Goal: Find specific page/section: Find specific page/section

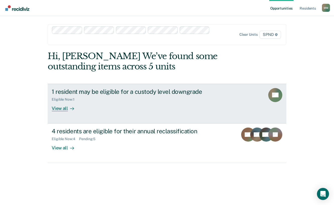
click at [61, 107] on div "View all" at bounding box center [66, 106] width 28 height 10
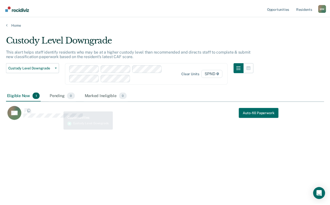
scroll to position [129, 318]
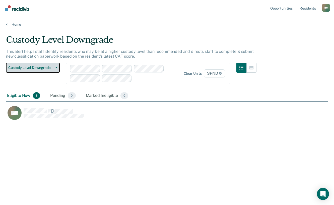
click at [54, 67] on span "button" at bounding box center [55, 67] width 4 height 1
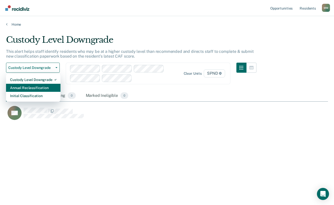
click at [45, 85] on div "Annual Reclassification" at bounding box center [33, 88] width 46 height 8
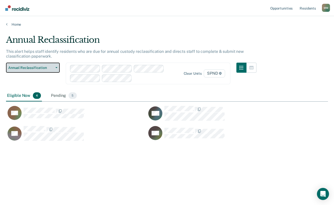
click at [56, 68] on button "Annual Reclassification" at bounding box center [33, 68] width 54 height 10
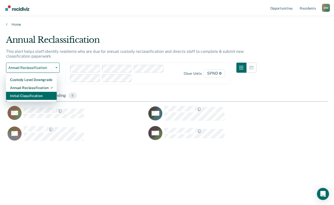
click at [34, 95] on div "Initial Classification" at bounding box center [31, 96] width 43 height 8
